Goal: Transaction & Acquisition: Download file/media

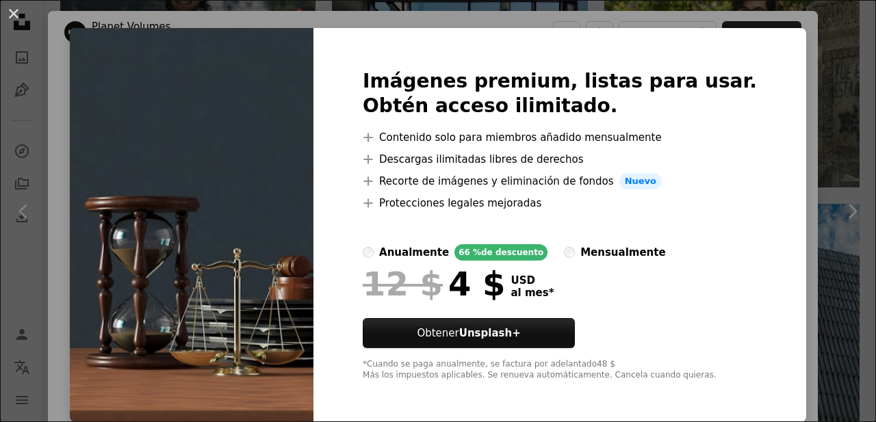
scroll to position [17, 0]
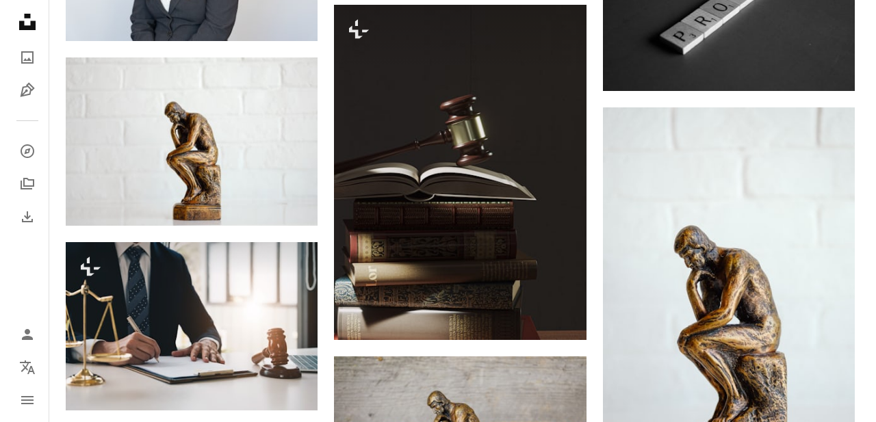
scroll to position [6062, 0]
